Goal: Task Accomplishment & Management: Manage account settings

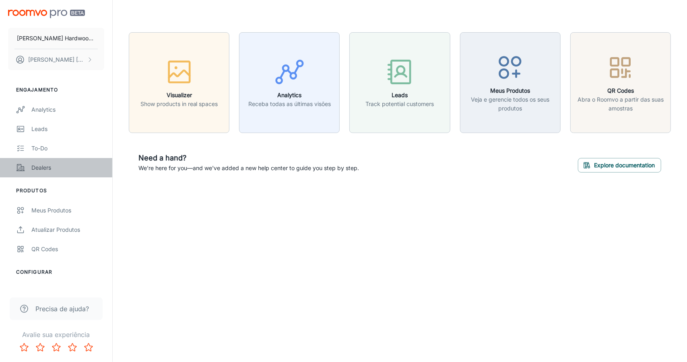
click at [64, 161] on link "Dealers" at bounding box center [56, 167] width 112 height 19
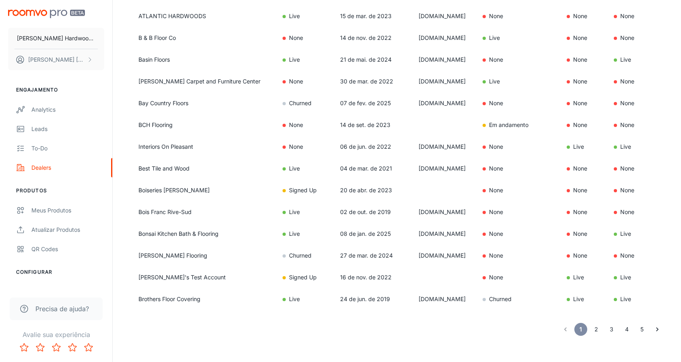
scroll to position [505, 0]
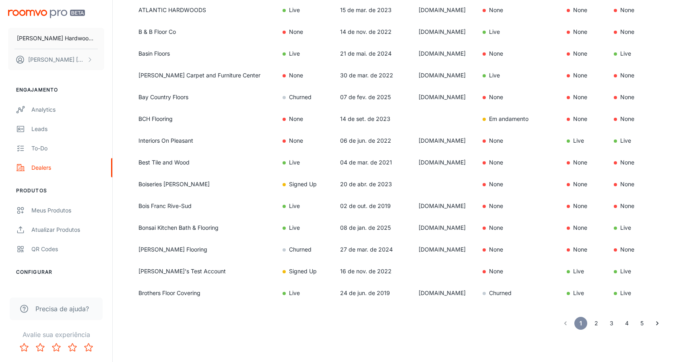
click at [595, 322] on button "2" at bounding box center [596, 322] width 13 height 13
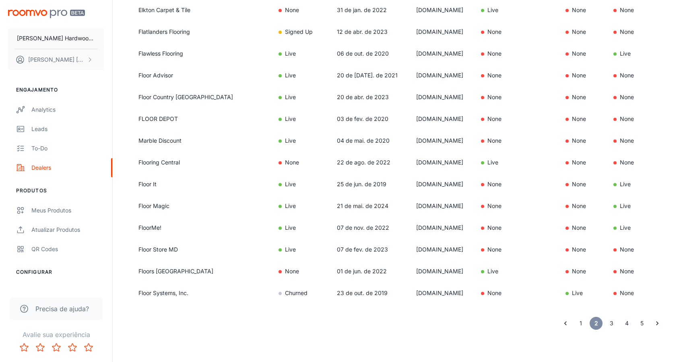
click at [613, 320] on button "3" at bounding box center [611, 322] width 13 height 13
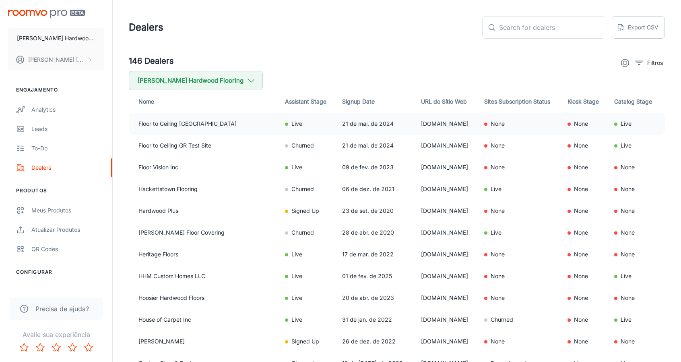
click at [502, 126] on td "None" at bounding box center [519, 124] width 83 height 22
copy td "None"
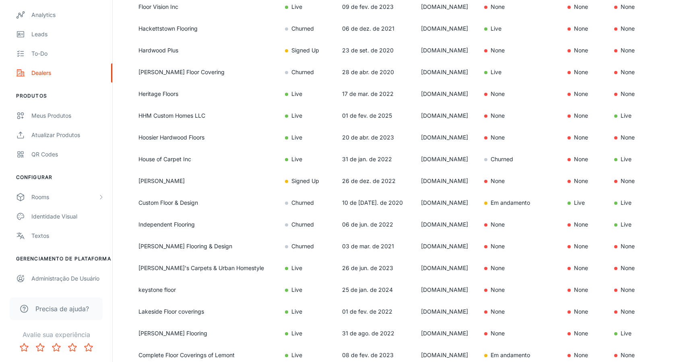
scroll to position [161, 0]
click at [63, 274] on div "Administração de Usuário" at bounding box center [67, 278] width 73 height 9
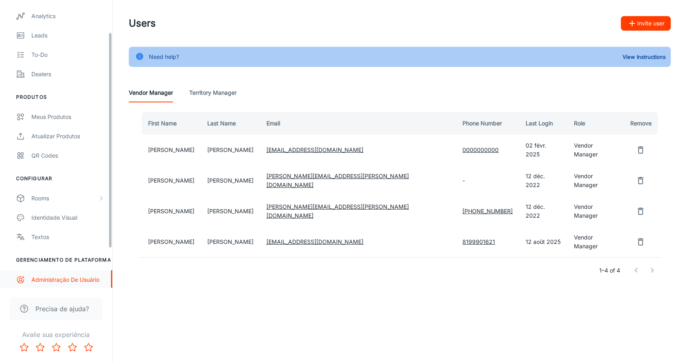
scroll to position [95, 0]
click at [463, 238] on link "8199901621" at bounding box center [479, 241] width 33 height 7
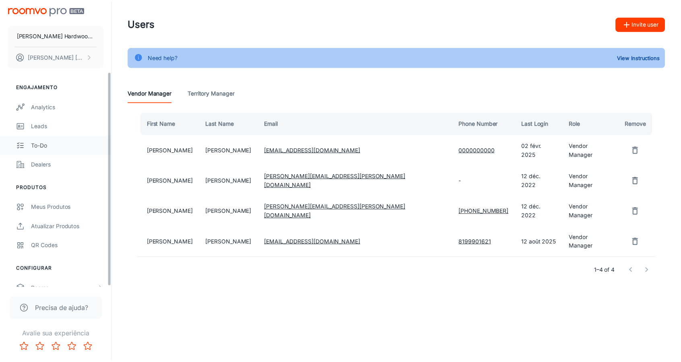
scroll to position [0, 0]
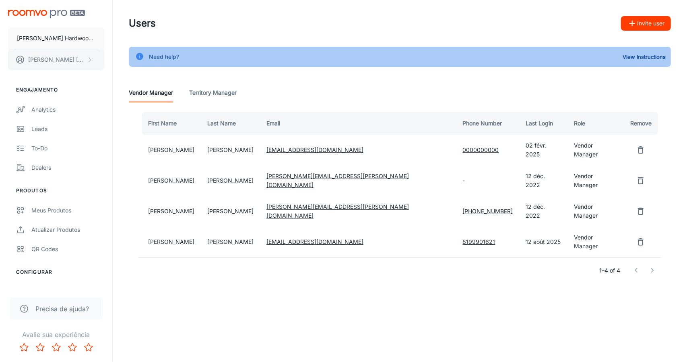
click at [64, 61] on p "[PERSON_NAME]" at bounding box center [56, 59] width 57 height 9
click at [118, 62] on li "User Profile" at bounding box center [125, 59] width 43 height 14
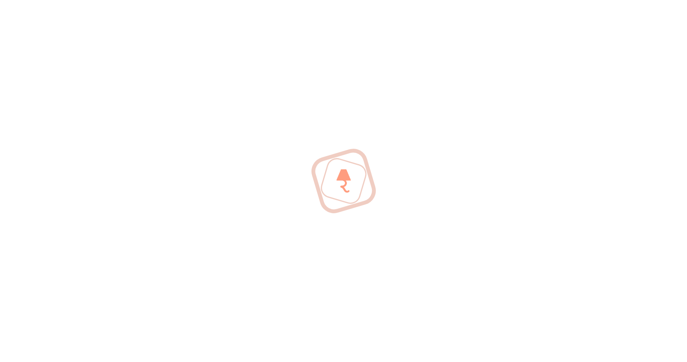
type input "[PERSON_NAME]"
type input "[EMAIL_ADDRESS][DOMAIN_NAME]"
type input "8199901621"
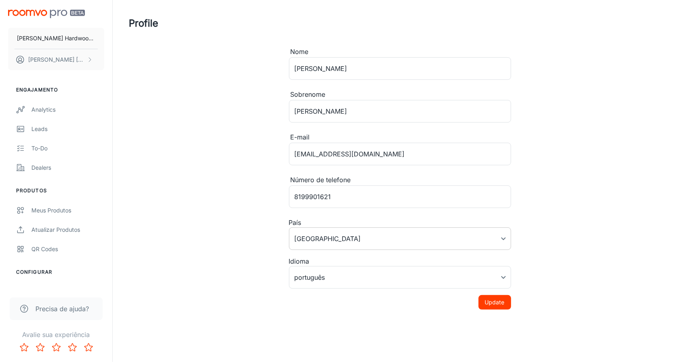
click at [361, 230] on body "[PERSON_NAME] Hardwood Flooring [PERSON_NAME] Engajamento Analytics Leads To-do…" at bounding box center [343, 181] width 687 height 362
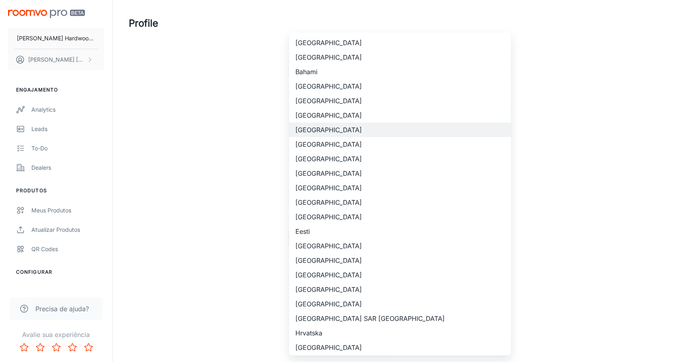
click at [363, 145] on li "[GEOGRAPHIC_DATA]" at bounding box center [400, 144] width 222 height 14
type input "[GEOGRAPHIC_DATA]"
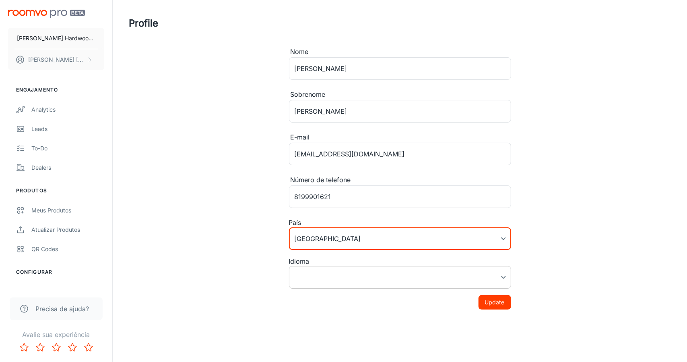
click at [350, 276] on body "[PERSON_NAME] Hardwood Flooring [PERSON_NAME] Engajamento Analytics Leads To-do…" at bounding box center [343, 181] width 687 height 362
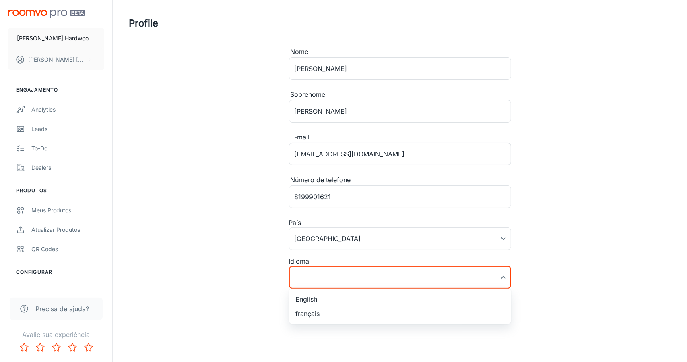
click at [333, 304] on li "English" at bounding box center [400, 298] width 222 height 14
type input "en-ca"
click at [486, 302] on button "Update" at bounding box center [495, 302] width 33 height 14
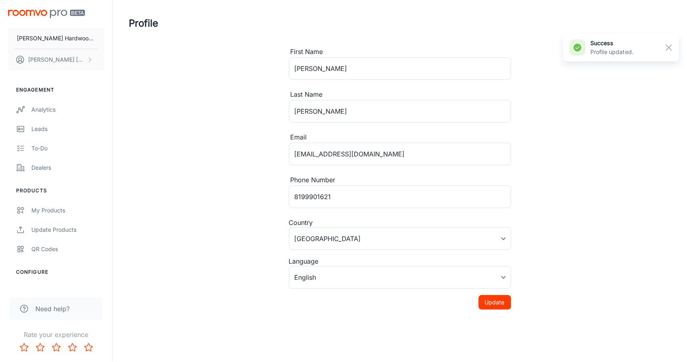
click at [42, 14] on img "scrollable content" at bounding box center [46, 14] width 77 height 8
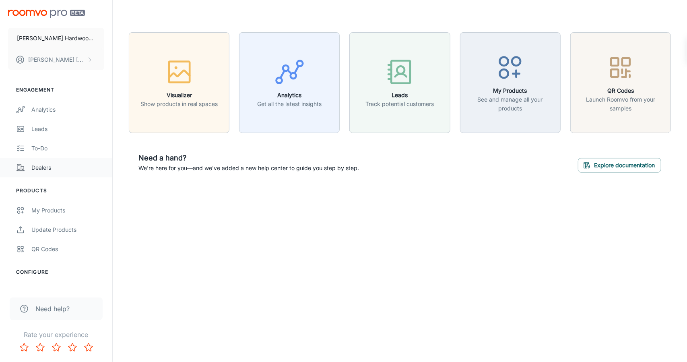
click at [46, 167] on div "Dealers" at bounding box center [67, 167] width 73 height 9
